Goal: Task Accomplishment & Management: Manage account settings

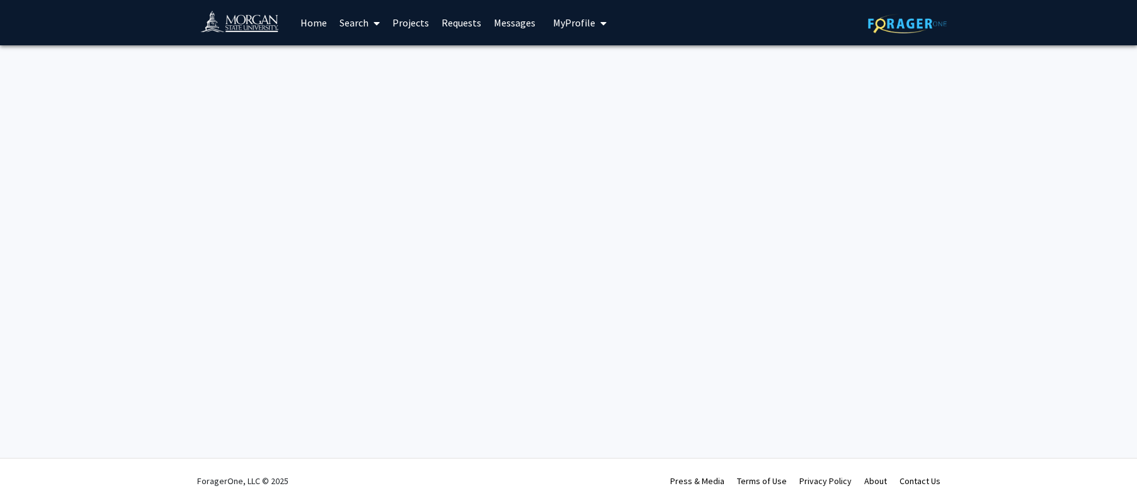
click at [310, 23] on link "Home" at bounding box center [313, 23] width 39 height 44
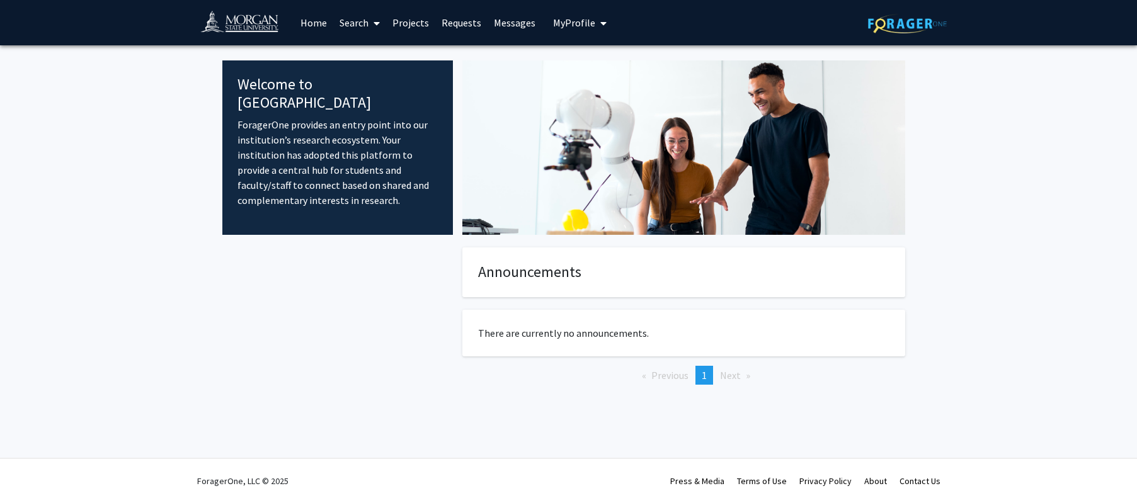
click at [311, 25] on link "Home" at bounding box center [313, 23] width 39 height 44
click at [581, 27] on span "My Profile" at bounding box center [574, 22] width 42 height 13
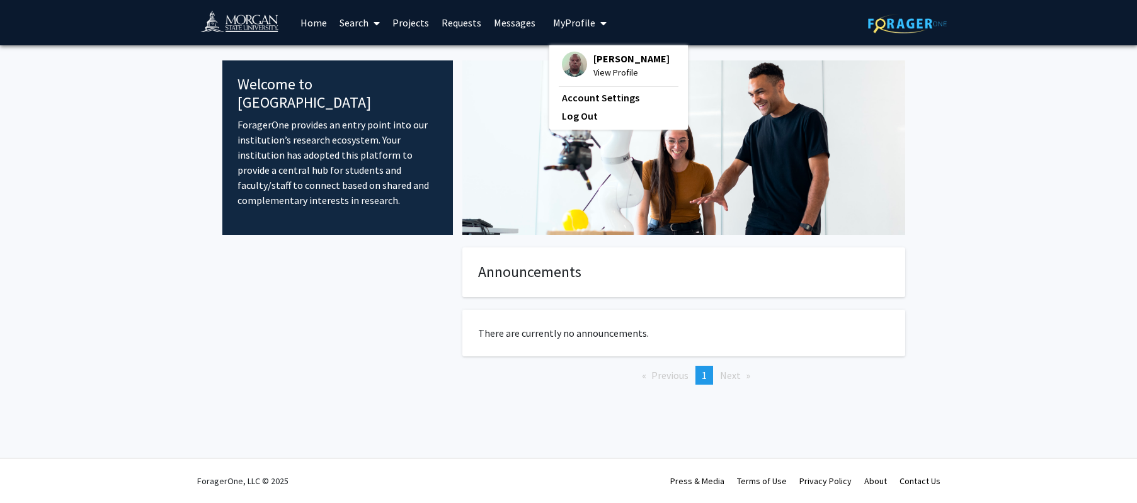
click at [597, 64] on span "[PERSON_NAME]" at bounding box center [631, 59] width 76 height 14
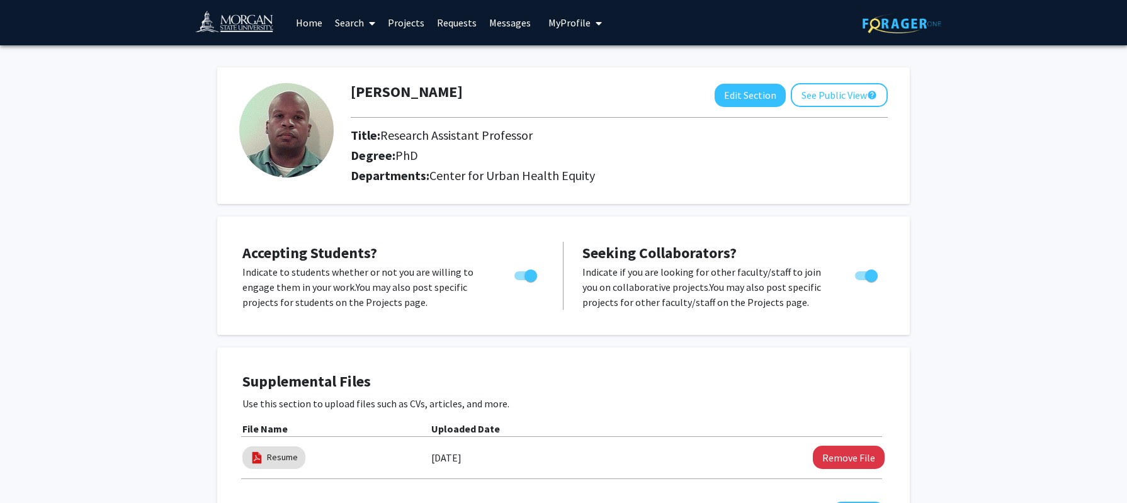
click at [578, 23] on span "My Profile" at bounding box center [570, 22] width 42 height 13
click at [407, 24] on link "Projects" at bounding box center [406, 23] width 49 height 44
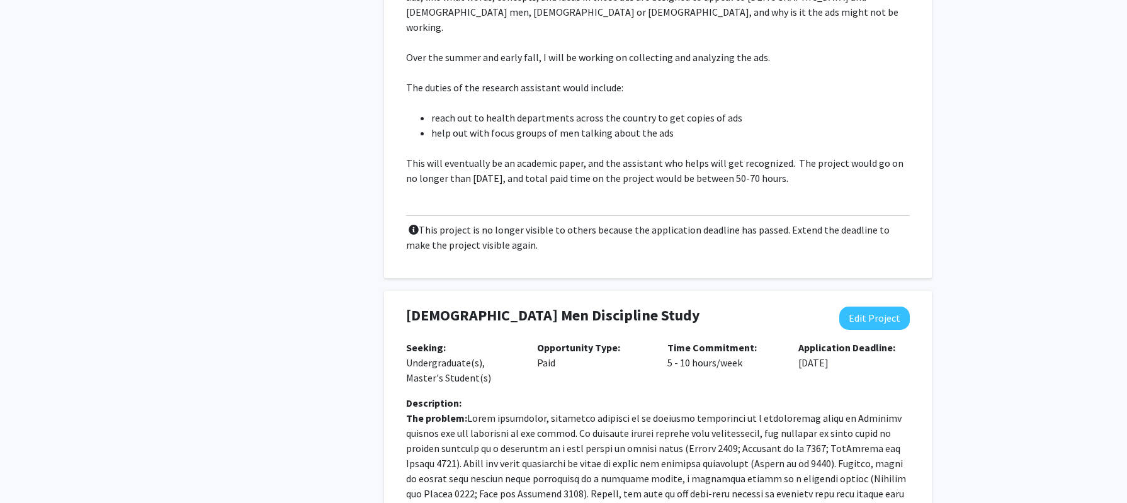
scroll to position [450, 0]
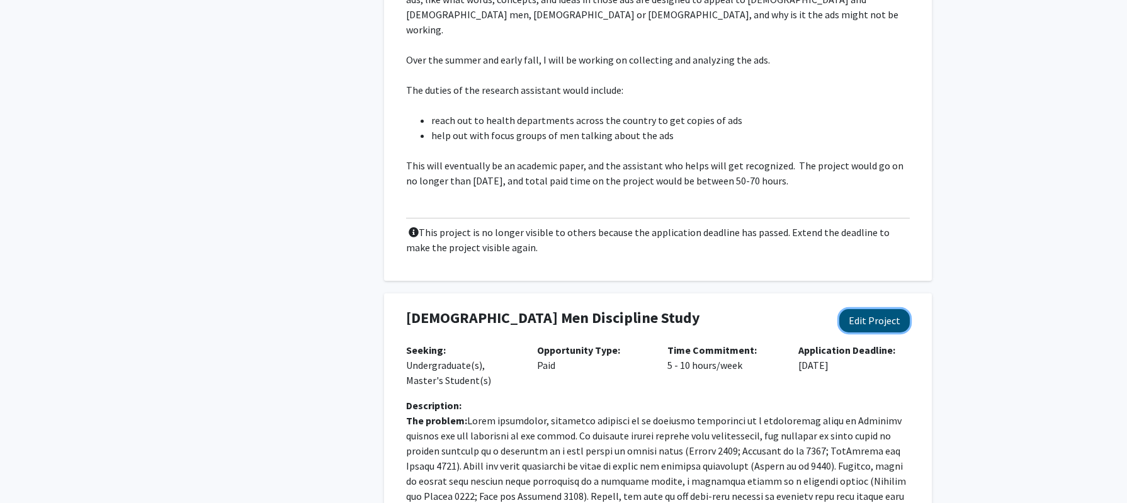
click at [868, 309] on button "Edit Project" at bounding box center [875, 320] width 71 height 23
select select "5 - 10"
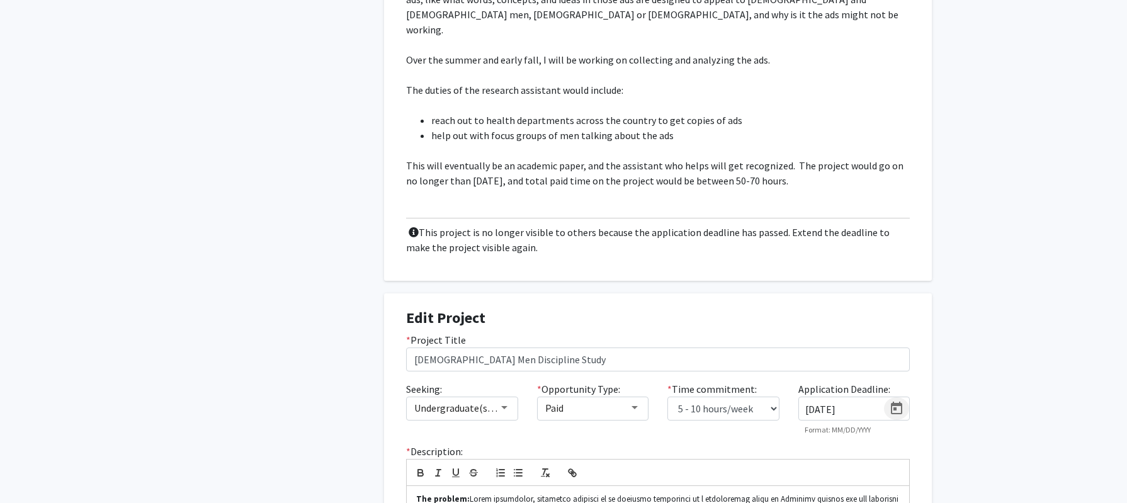
click at [896, 401] on icon "Open calendar" at bounding box center [896, 408] width 15 height 15
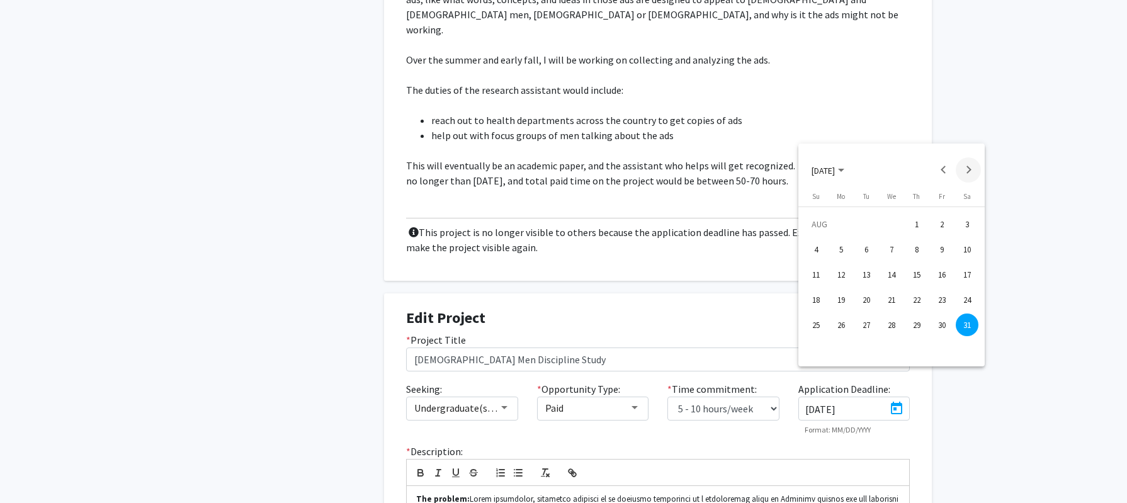
click at [971, 166] on button "Next month" at bounding box center [968, 169] width 25 height 25
click at [895, 303] on div "18" at bounding box center [891, 299] width 23 height 23
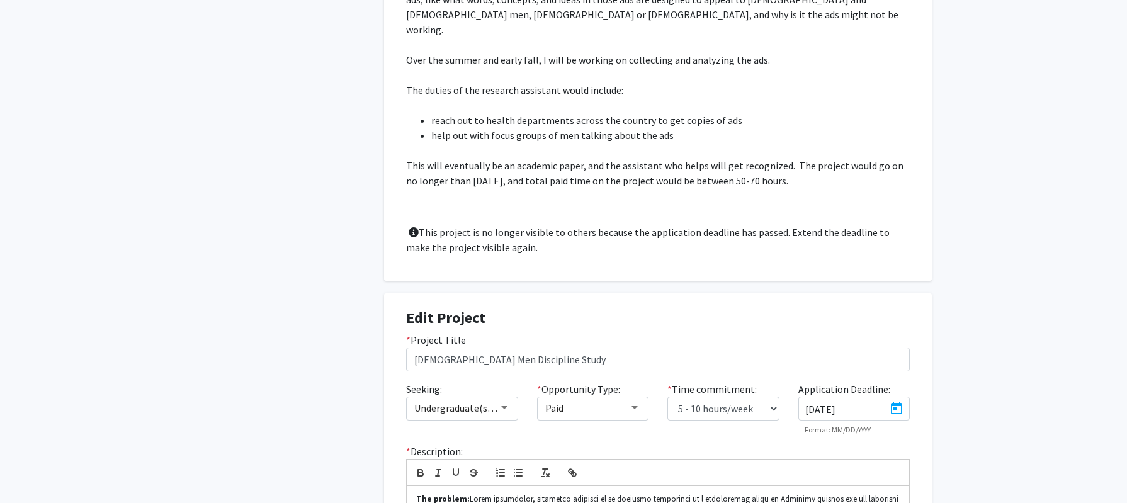
type input "[DATE]"
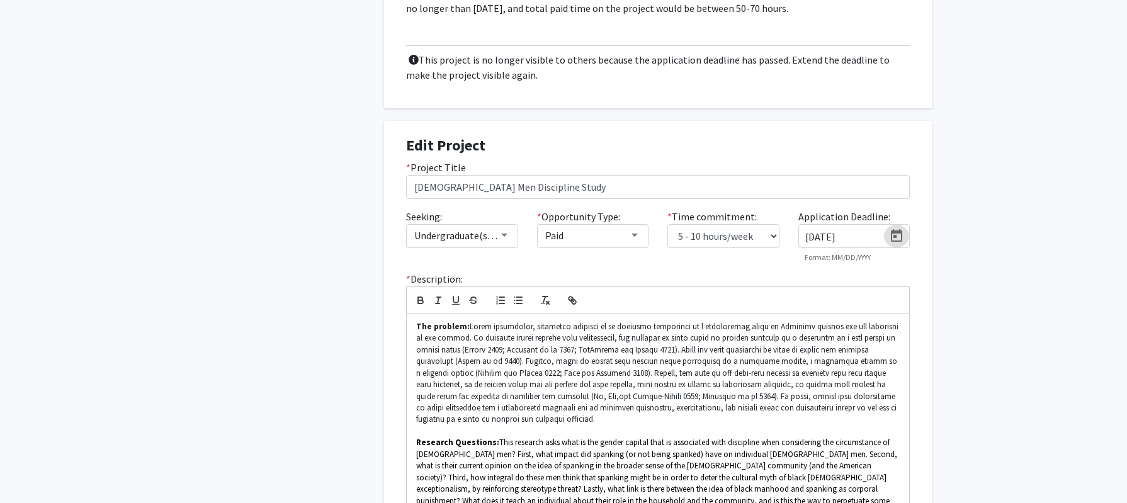
scroll to position [504, 0]
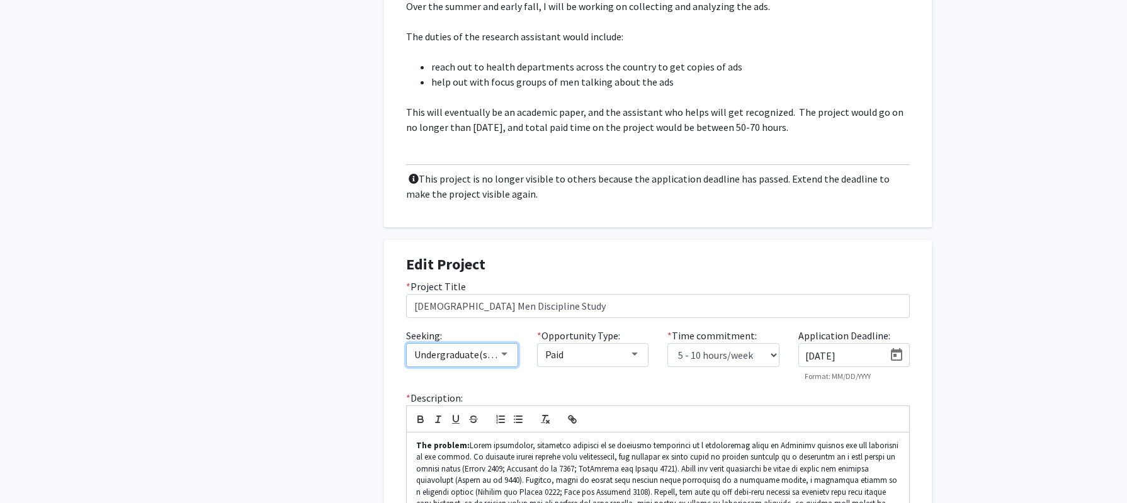
click at [501, 353] on div at bounding box center [504, 354] width 6 height 3
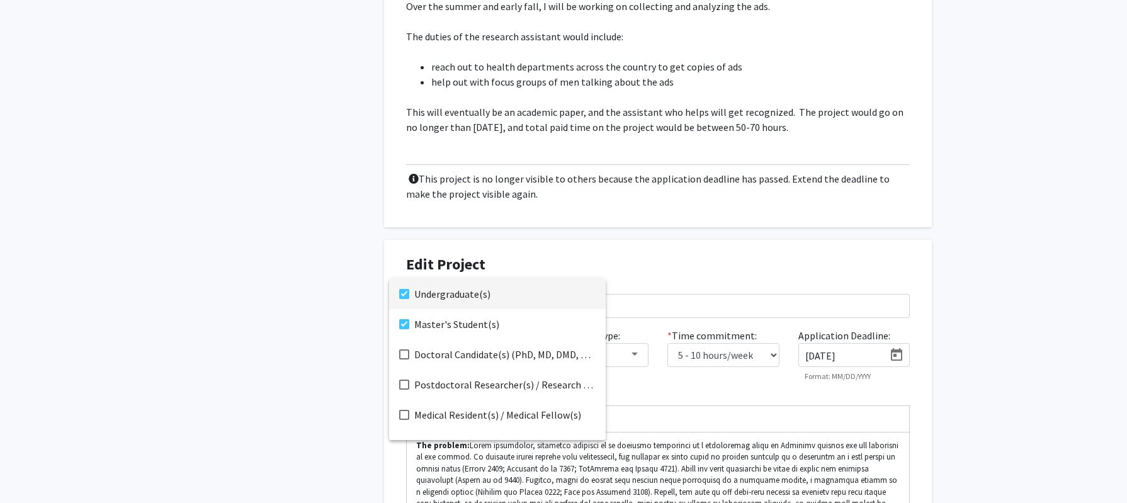
click at [760, 322] on div at bounding box center [563, 251] width 1127 height 503
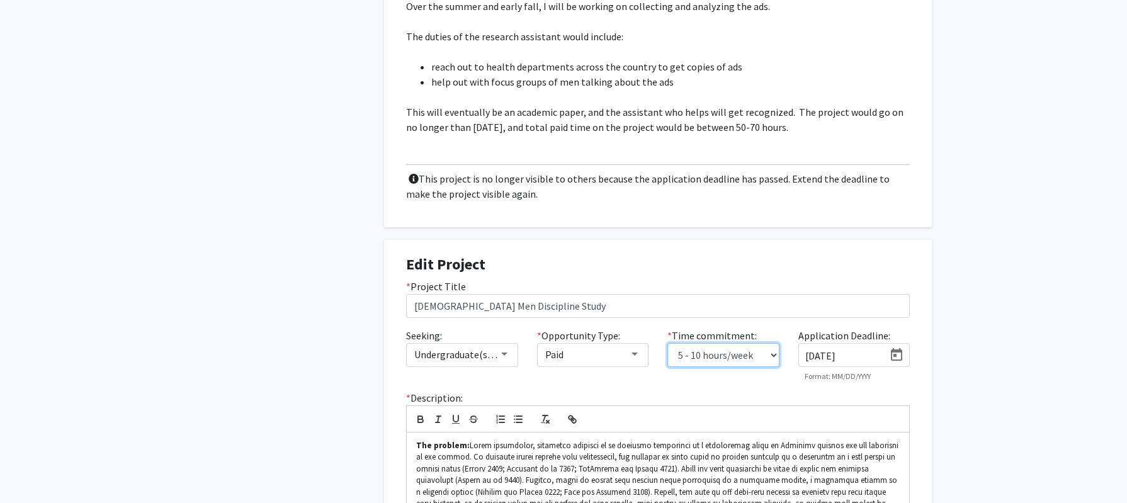
click at [766, 343] on select "0 - 5 hours/week 5 - 10 hours/week 10 - 15 hours/week 15 - 20 hours/week 20 - 3…" at bounding box center [724, 355] width 112 height 24
drag, startPoint x: 633, startPoint y: 324, endPoint x: 627, endPoint y: 329, distance: 7.6
click at [630, 350] on div at bounding box center [634, 355] width 11 height 10
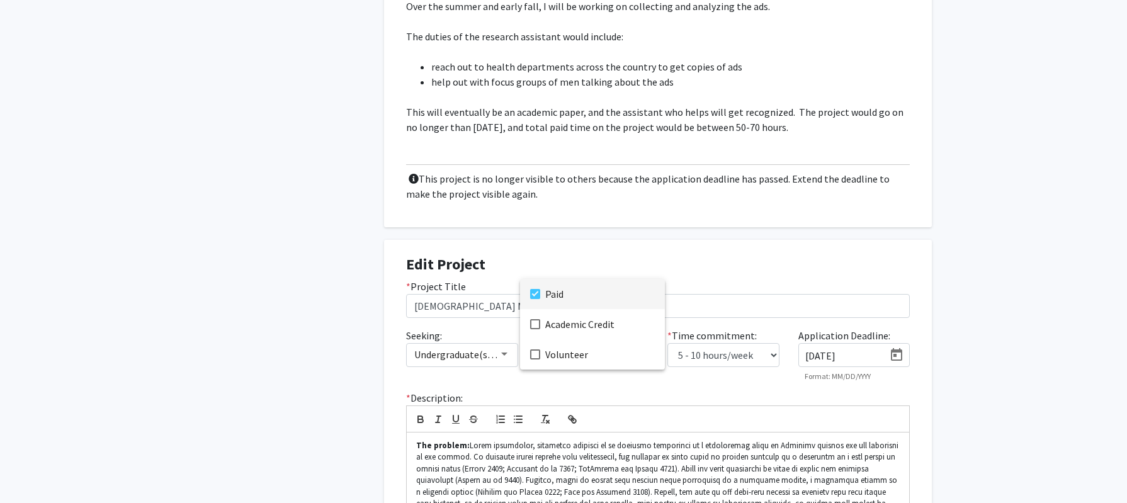
click at [694, 352] on div at bounding box center [563, 251] width 1127 height 503
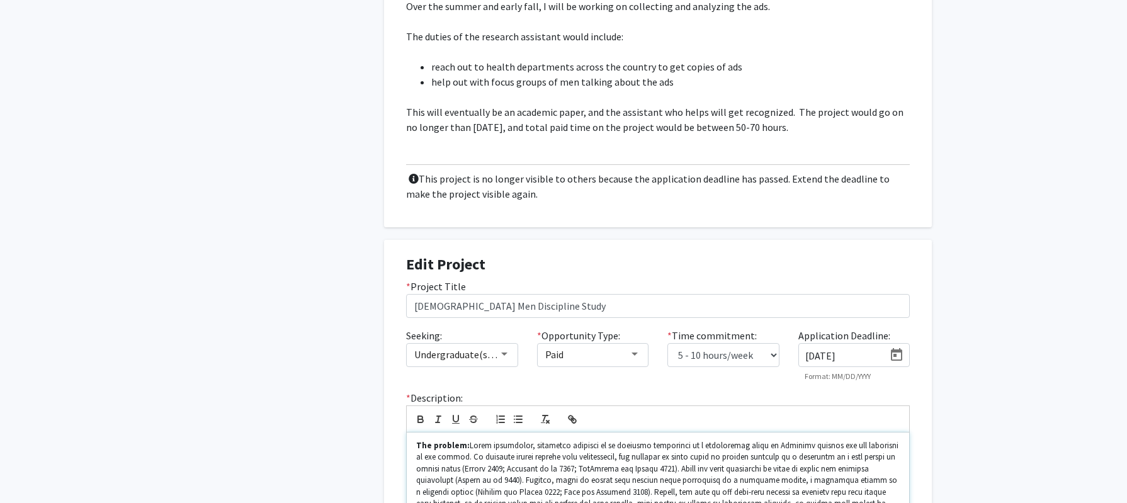
scroll to position [865, 0]
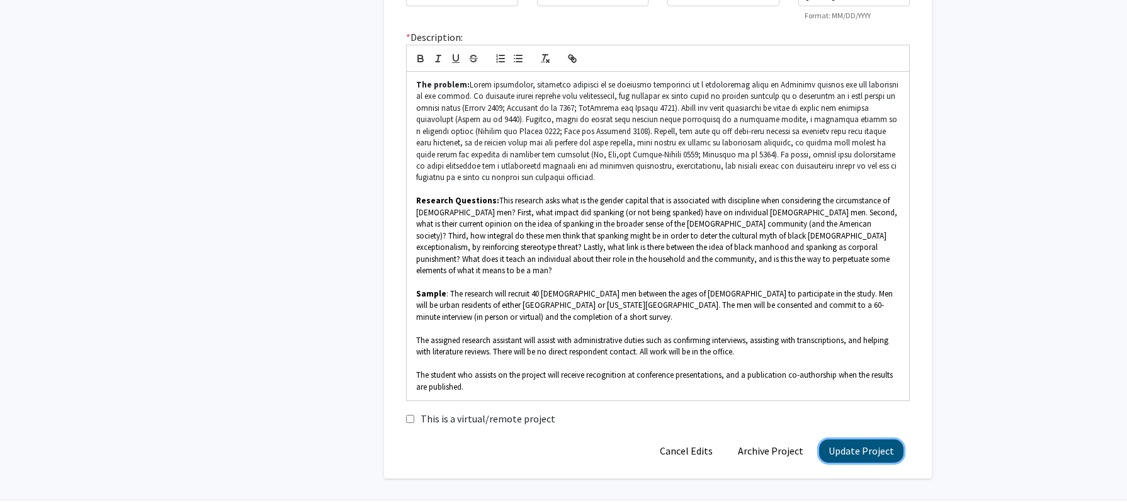
click at [858, 440] on button "Update Project" at bounding box center [861, 451] width 84 height 23
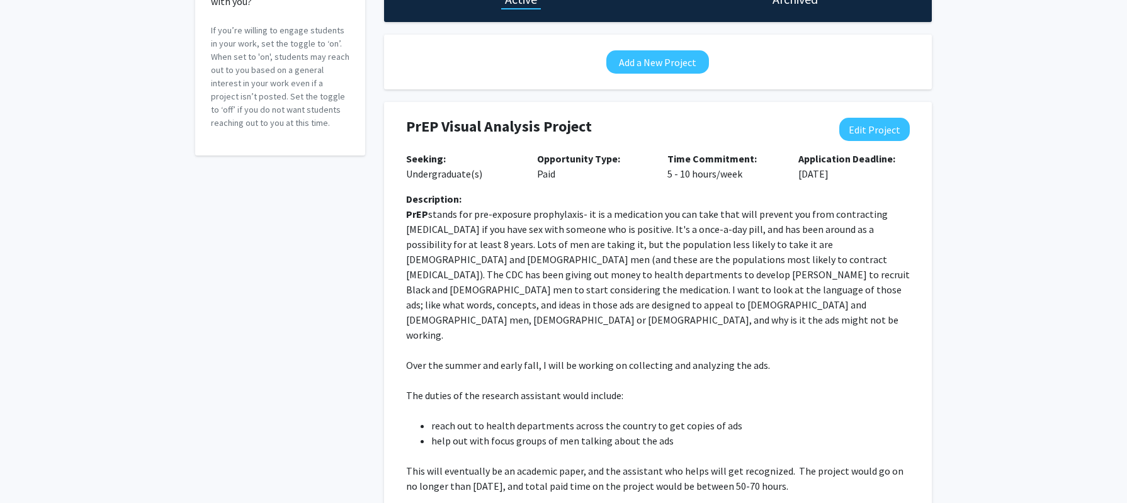
scroll to position [136, 0]
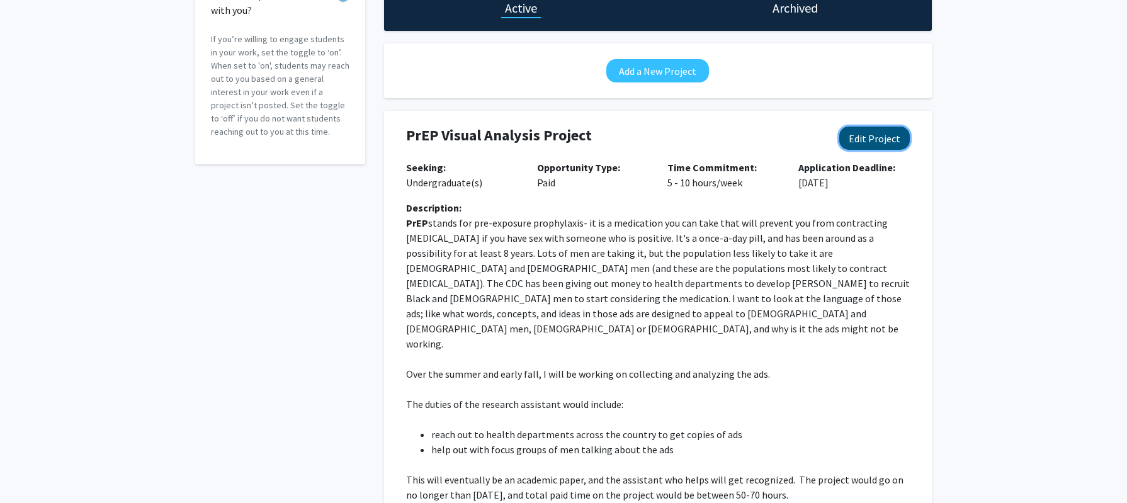
click at [870, 145] on button "Edit Project" at bounding box center [875, 138] width 71 height 23
select select "5 - 10"
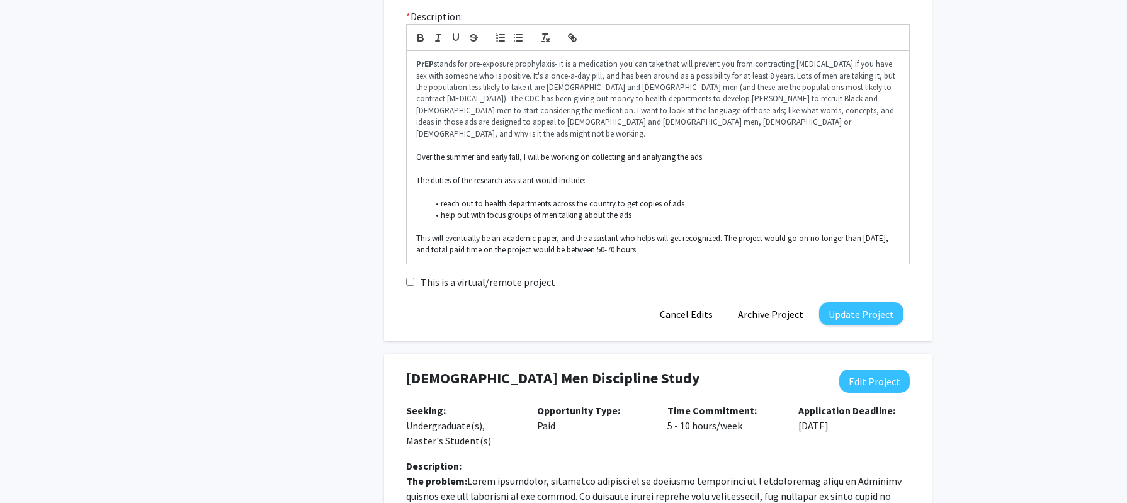
scroll to position [391, 0]
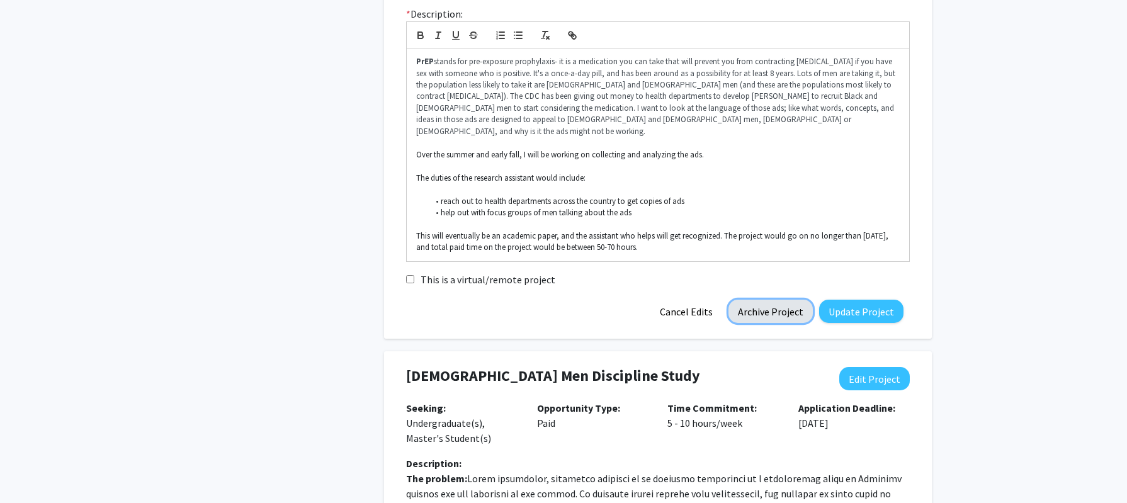
click at [762, 300] on button "Archive Project" at bounding box center [771, 311] width 84 height 23
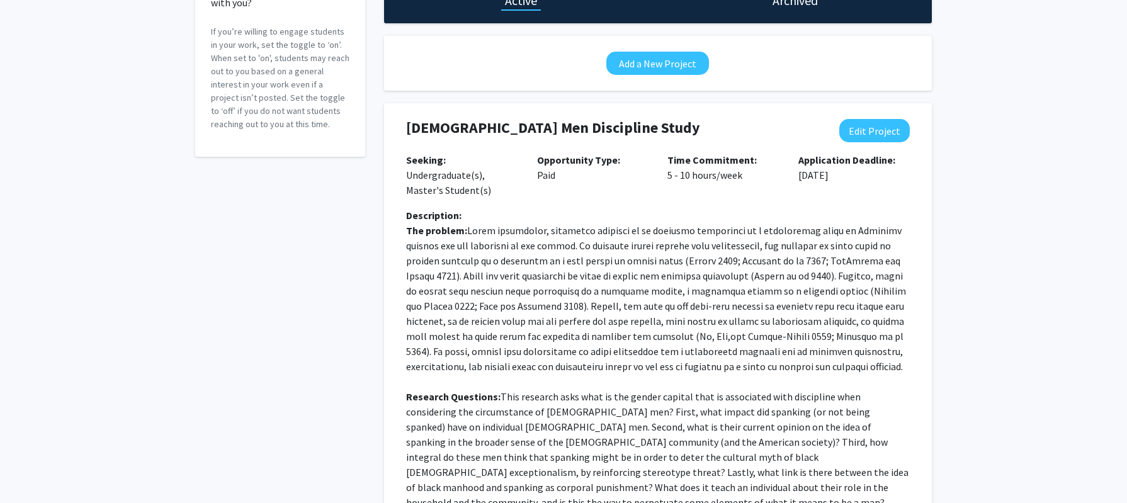
scroll to position [194, 0]
